Goal: Find specific page/section: Find specific page/section

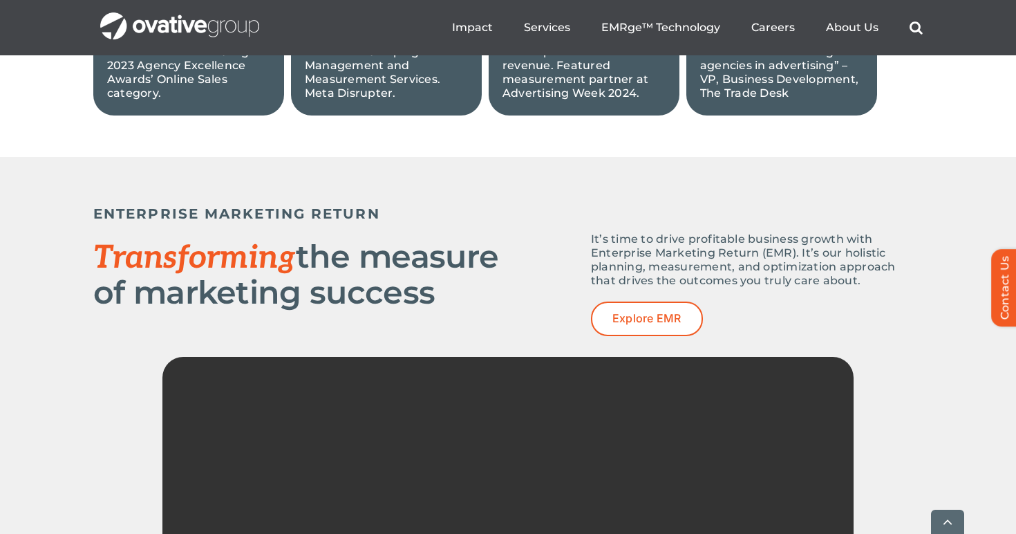
scroll to position [1724, 0]
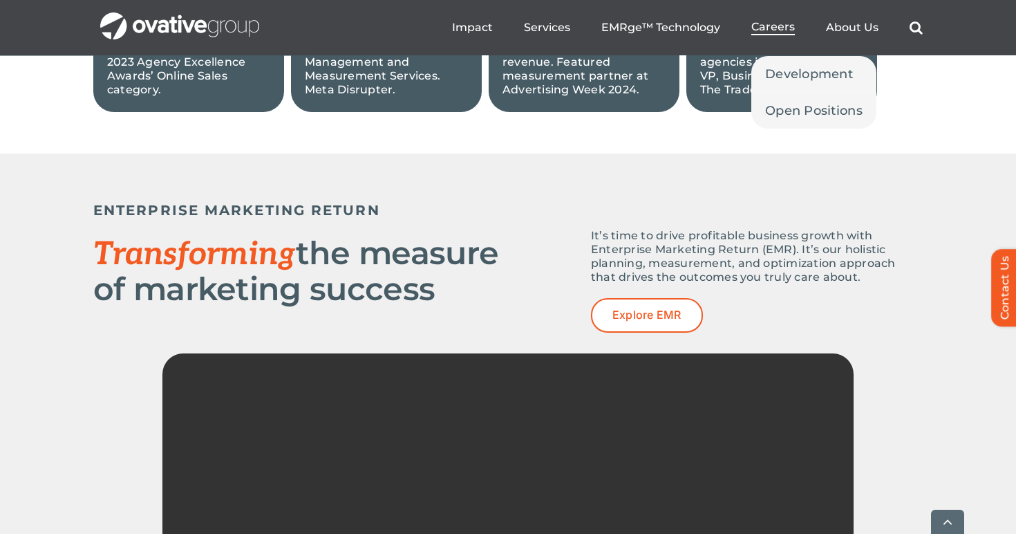
click at [770, 28] on span "Careers" at bounding box center [773, 27] width 44 height 14
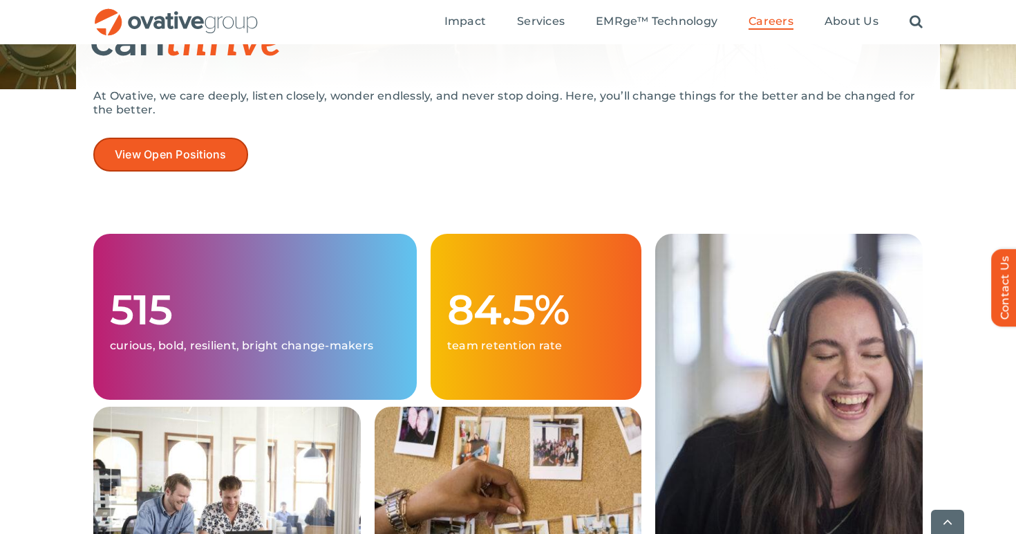
click at [214, 149] on span "View Open Positions" at bounding box center [171, 154] width 112 height 13
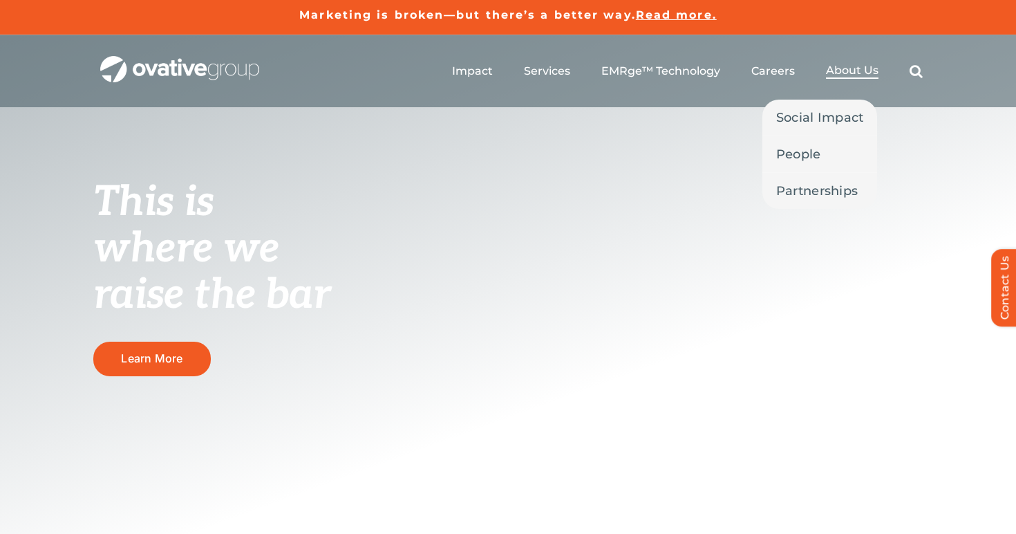
click at [832, 75] on span "About Us" at bounding box center [852, 71] width 53 height 14
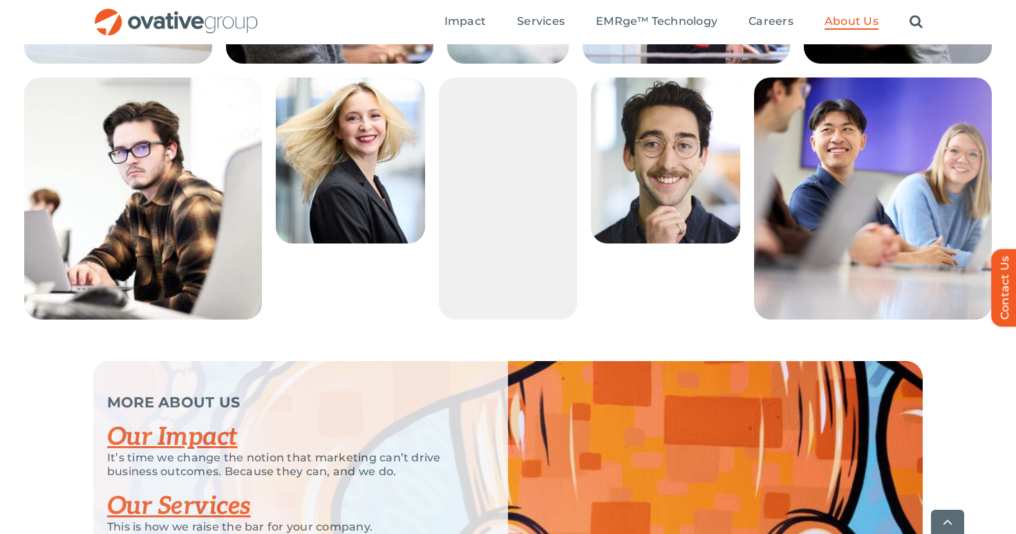
scroll to position [2626, 0]
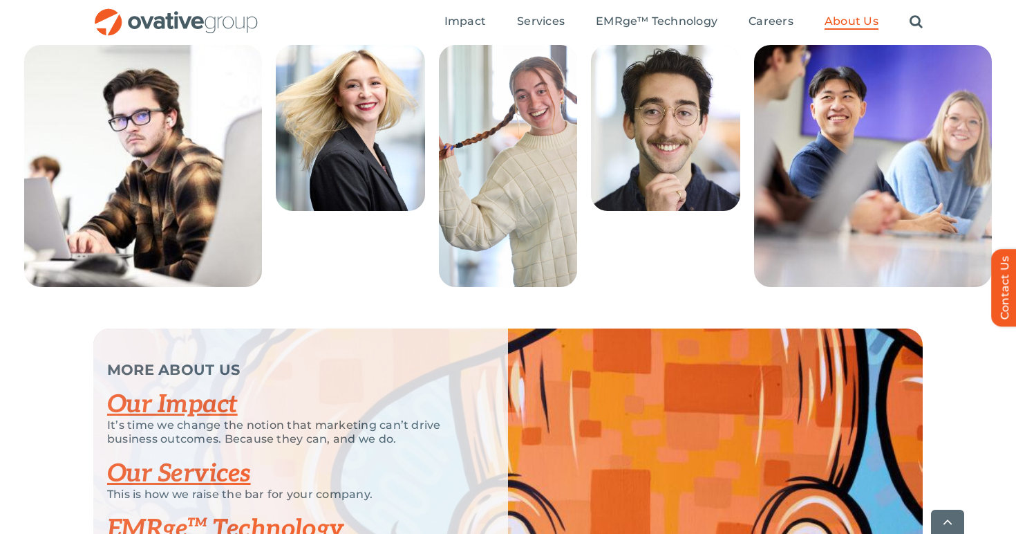
click at [777, 11] on ul "Impact Expert Insights Case Studies Awards & Press Services Media Measurement C…" at bounding box center [684, 22] width 478 height 44
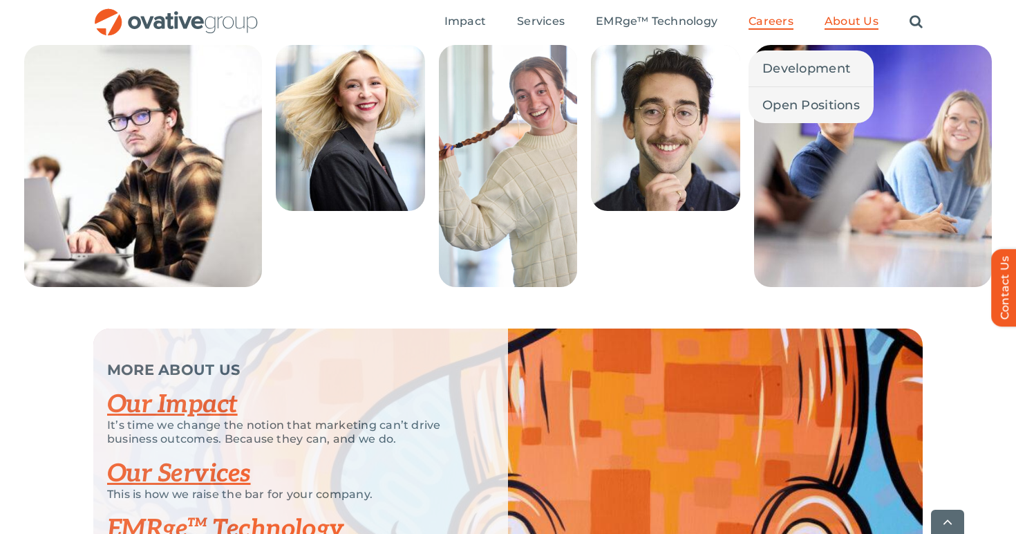
click at [777, 16] on span "Careers" at bounding box center [771, 22] width 45 height 14
